Goal: Information Seeking & Learning: Learn about a topic

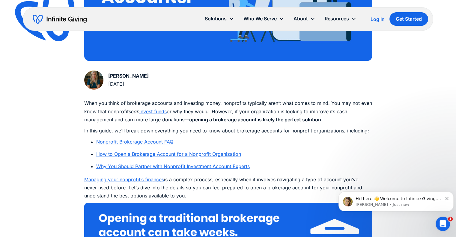
click at [447, 199] on icon "Dismiss notification" at bounding box center [446, 198] width 3 height 3
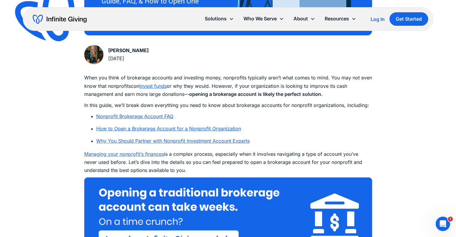
scroll to position [8, 0]
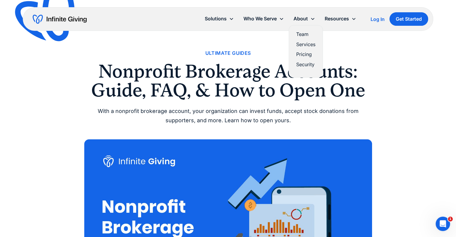
click at [303, 34] on link "Team" at bounding box center [305, 34] width 19 height 8
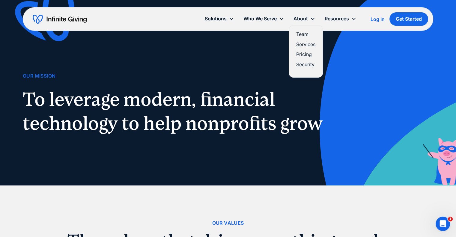
click at [302, 53] on link "Pricing" at bounding box center [305, 54] width 19 height 8
